Goal: Task Accomplishment & Management: Use online tool/utility

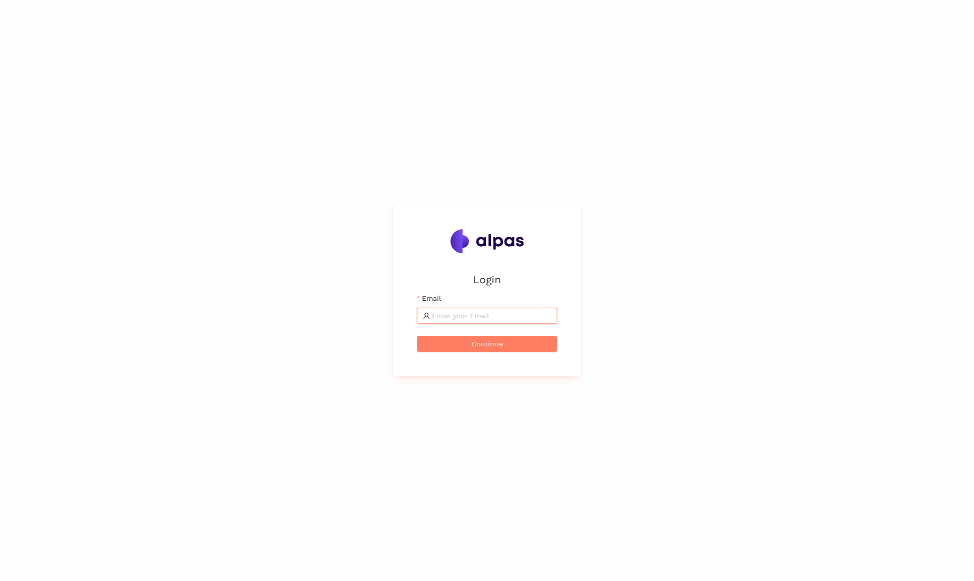
click at [449, 318] on input "Email" at bounding box center [491, 315] width 119 height 11
type input "[EMAIL_ADDRESS]"
drag, startPoint x: 471, startPoint y: 342, endPoint x: 468, endPoint y: 335, distance: 7.6
click at [471, 342] on button "Continue" at bounding box center [487, 344] width 140 height 16
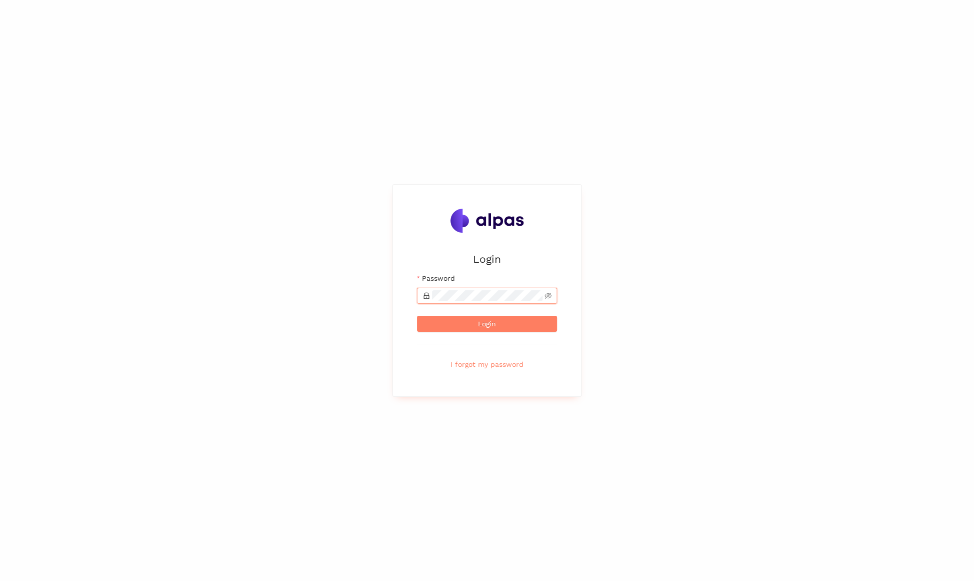
click at [417, 316] on button "Login" at bounding box center [487, 324] width 140 height 16
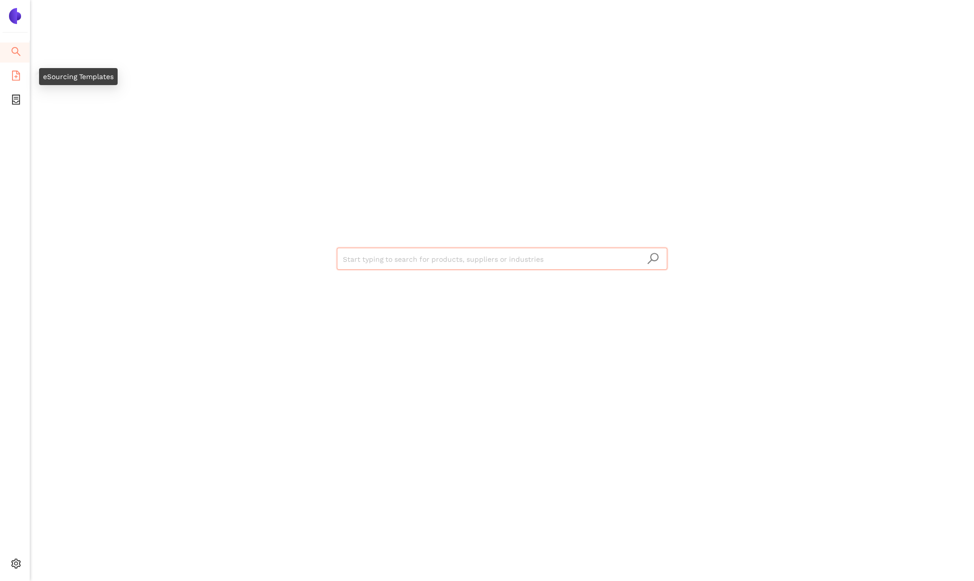
click at [17, 75] on icon "file-add" at bounding box center [16, 76] width 10 height 10
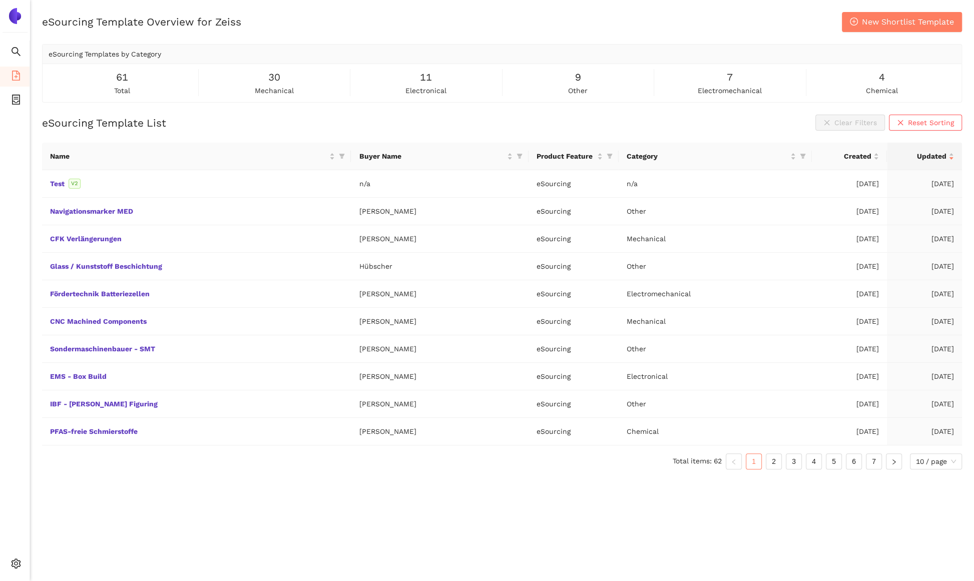
click at [202, 133] on div "eSourcing Template List Clear Filters Reset Sorting Name Buyer Name Product Fea…" at bounding box center [502, 296] width 920 height 363
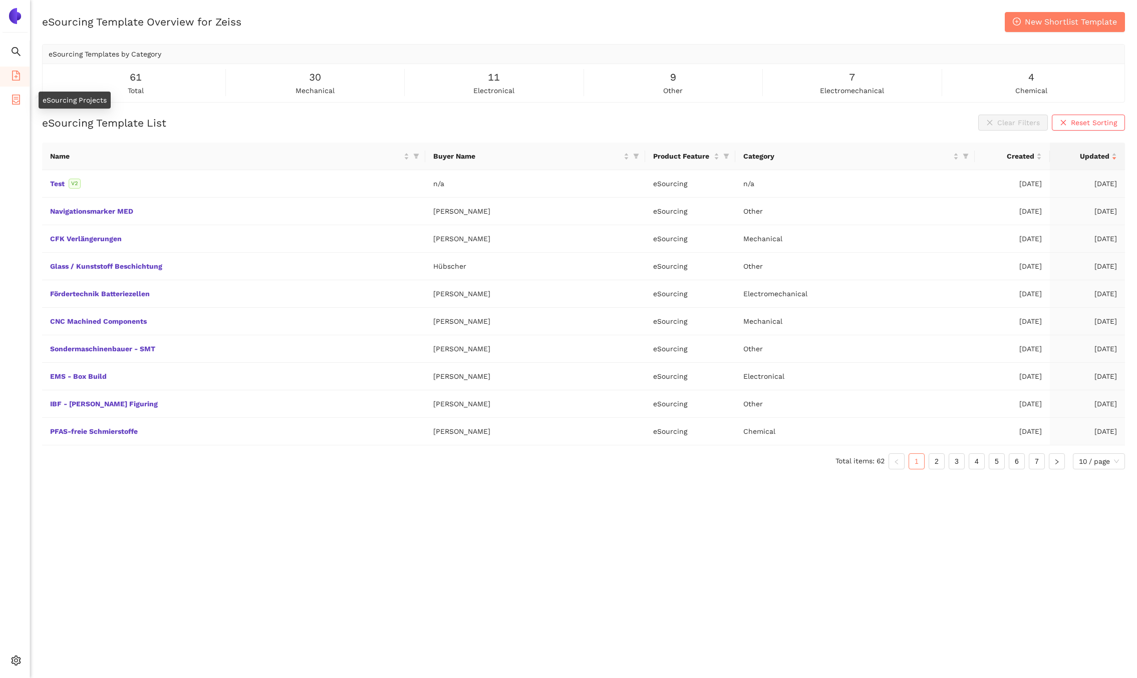
click at [11, 97] on icon "container" at bounding box center [16, 100] width 10 height 10
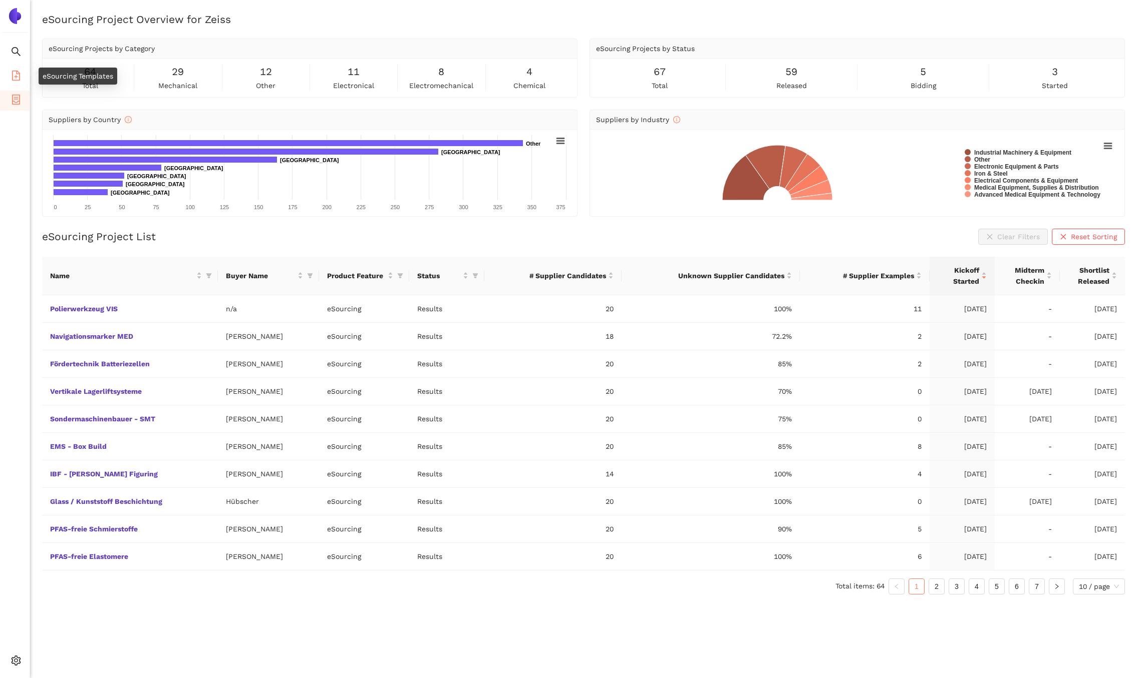
click at [13, 71] on icon "file-add" at bounding box center [16, 76] width 10 height 10
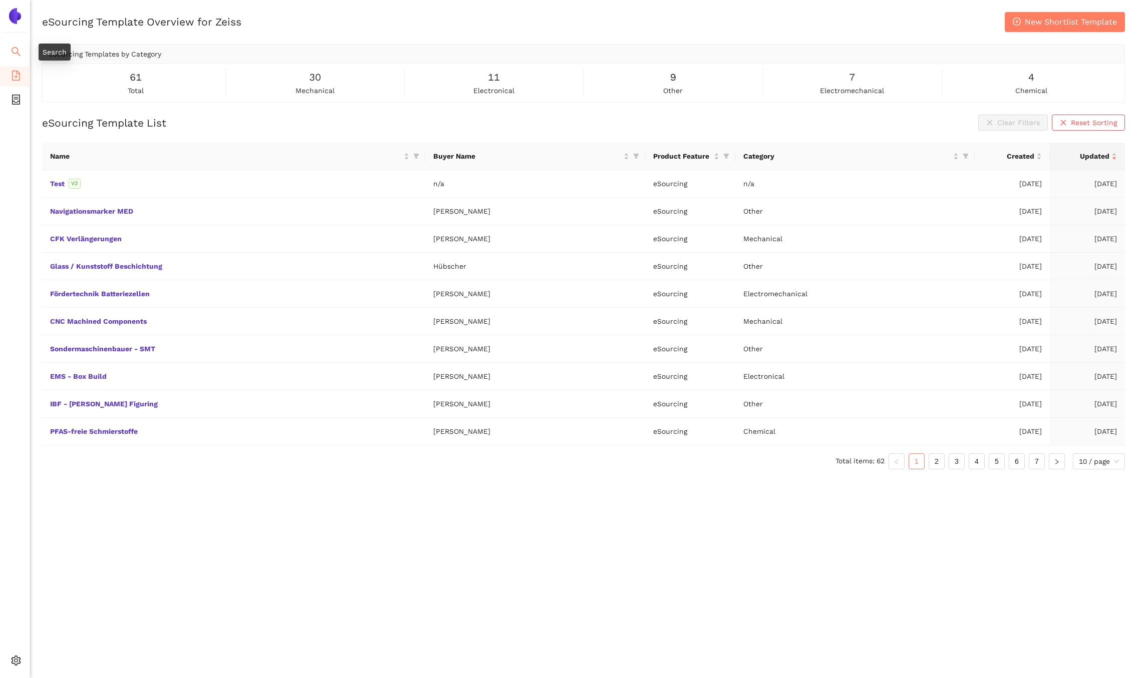
click at [16, 52] on icon "search" at bounding box center [16, 51] width 9 height 9
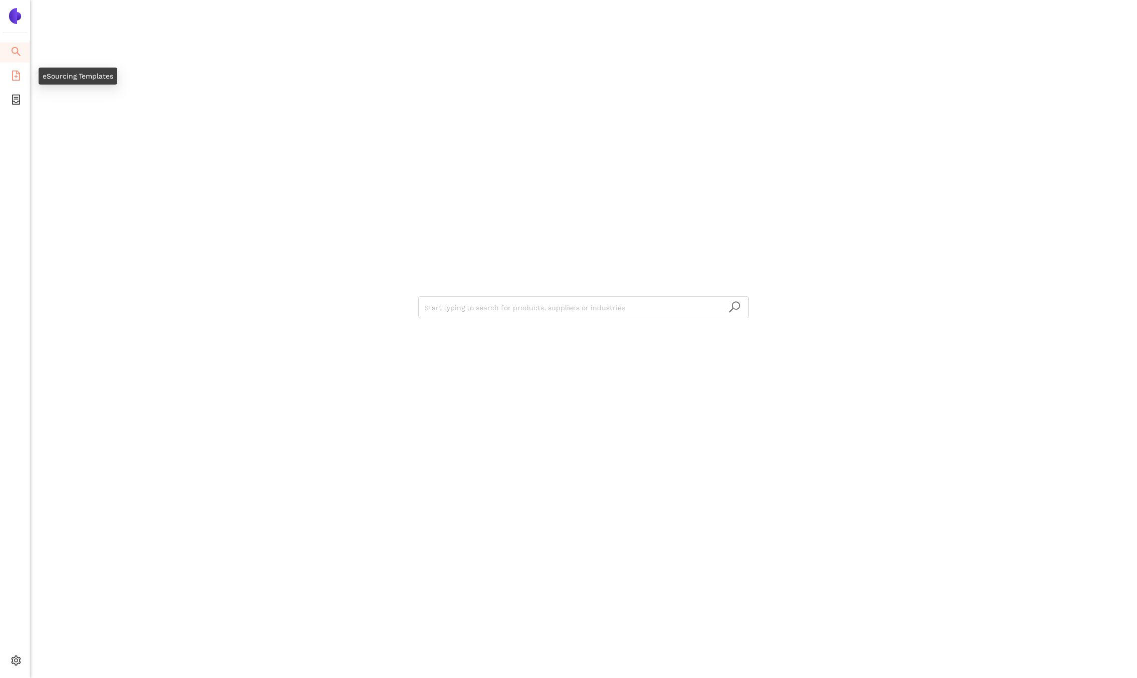
click at [19, 78] on icon "file-add" at bounding box center [16, 76] width 8 height 10
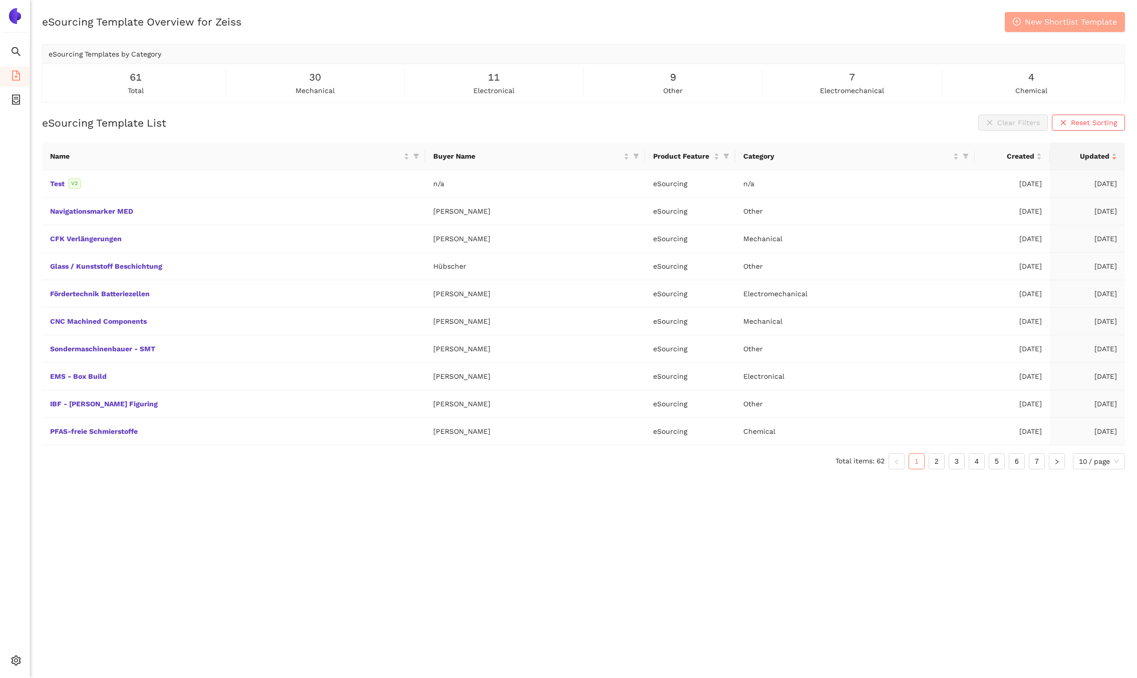
click at [974, 19] on span "New Shortlist Template" at bounding box center [1070, 22] width 92 height 13
